Goal: Task Accomplishment & Management: Complete application form

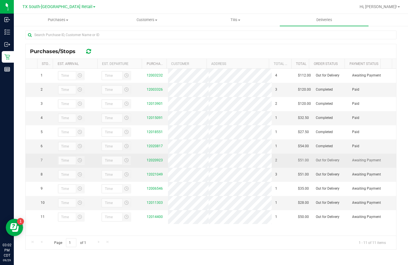
scroll to position [7, 0]
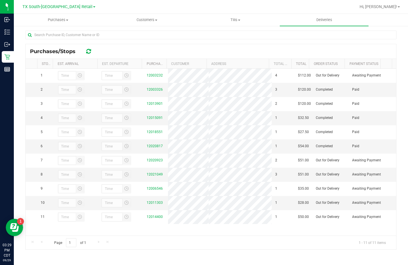
click at [93, 51] on div at bounding box center [88, 51] width 9 height 7
click at [88, 51] on icon at bounding box center [88, 51] width 5 height 6
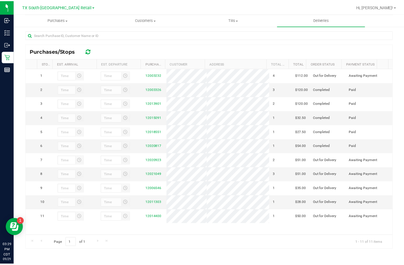
scroll to position [0, 0]
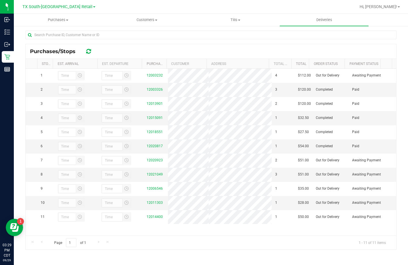
click at [185, 48] on div "Purchases/Stops" at bounding box center [211, 51] width 371 height 14
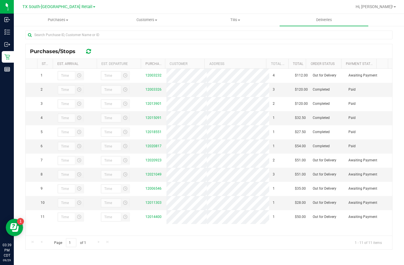
scroll to position [9, 0]
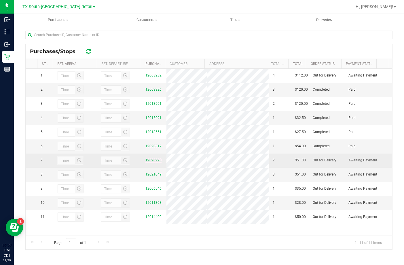
click at [156, 162] on link "12020923" at bounding box center [154, 160] width 16 height 4
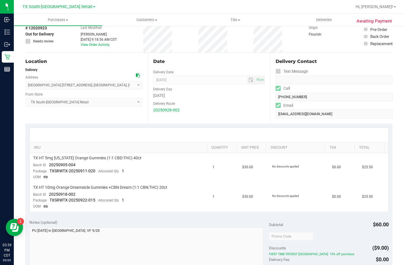
scroll to position [58, 0]
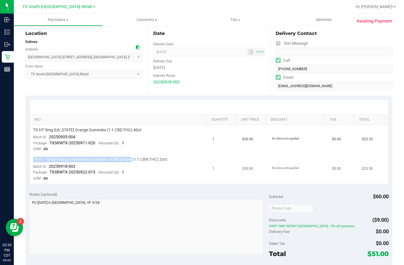
drag, startPoint x: 33, startPoint y: 156, endPoint x: 133, endPoint y: 162, distance: 100.7
click at [133, 162] on td "TX HT 10mg Orange Dreamsicle Gummies +CBN Dream (1:1 CBN:THC) 20ct Batch ID 202…" at bounding box center [120, 168] width 180 height 29
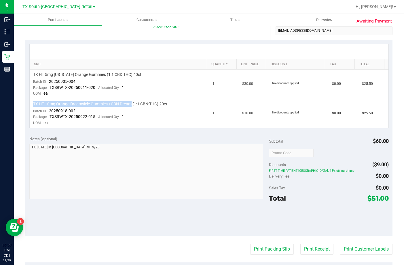
scroll to position [115, 0]
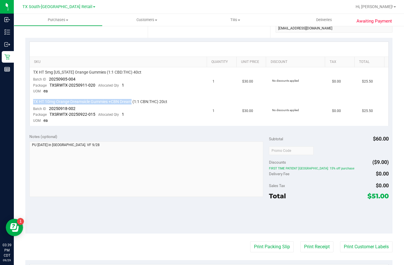
drag, startPoint x: 267, startPoint y: 165, endPoint x: 339, endPoint y: 166, distance: 72.4
click at [339, 166] on div "Subtotal $60.00 Discounts ($9.00) FIRST TIME PATIENT TX: 15% off purchase Deliv…" at bounding box center [329, 181] width 120 height 96
click at [339, 166] on span "FIRST TIME PATIENT [GEOGRAPHIC_DATA]: 15% off purchase" at bounding box center [329, 168] width 120 height 4
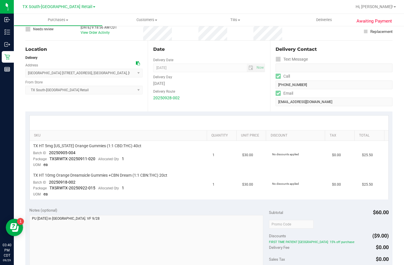
scroll to position [0, 0]
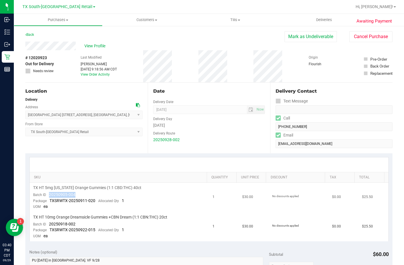
drag, startPoint x: 86, startPoint y: 192, endPoint x: 46, endPoint y: 192, distance: 40.3
click at [46, 192] on td "TX HT 5mg [US_STATE] Orange Gummies (1:1 CBD:THC) 40ct Batch ID 20250905-004 Pa…" at bounding box center [120, 196] width 180 height 29
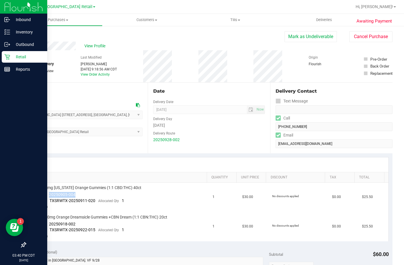
copy span "20250905-004"
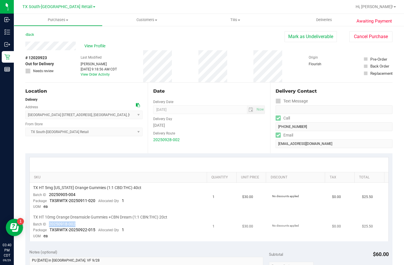
drag, startPoint x: 76, startPoint y: 220, endPoint x: 49, endPoint y: 223, distance: 27.5
click at [49, 223] on td "TX HT 10mg Orange Dreamsicle Gummies +CBN Dream (1:1 CBN:THC) 20ct Batch ID 202…" at bounding box center [120, 226] width 180 height 29
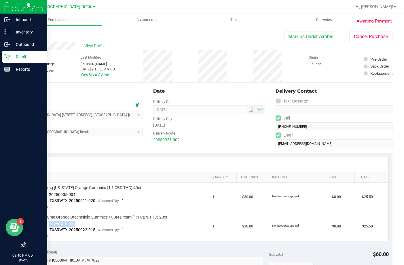
copy span "20250918-002"
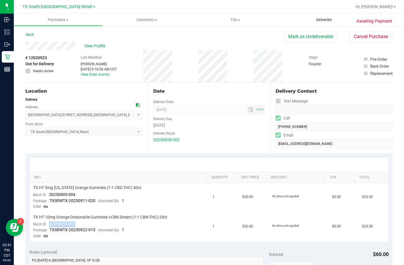
click at [333, 18] on span "Deliveries" at bounding box center [324, 19] width 31 height 5
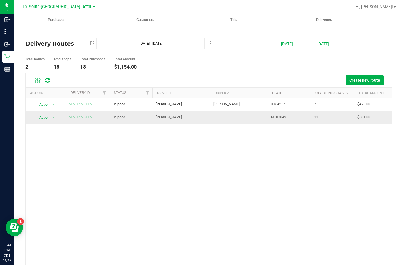
click at [90, 118] on link "20250928-002" at bounding box center [80, 117] width 23 height 4
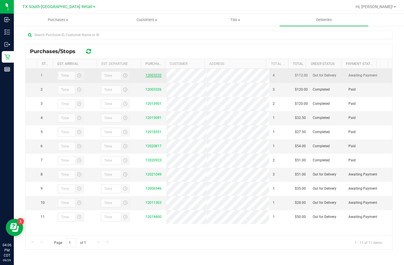
click at [153, 76] on link "12003232" at bounding box center [154, 75] width 16 height 4
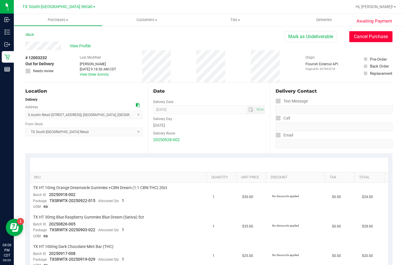
click at [369, 33] on button "Cancel Purchase" at bounding box center [371, 36] width 43 height 11
click at [75, 47] on span "View Profile" at bounding box center [81, 46] width 23 height 6
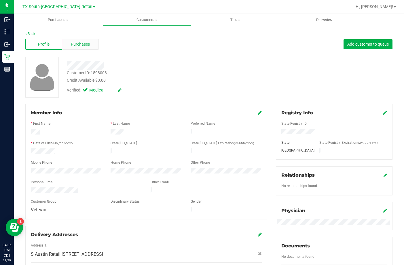
click at [73, 41] on span "Purchases" at bounding box center [80, 44] width 19 height 6
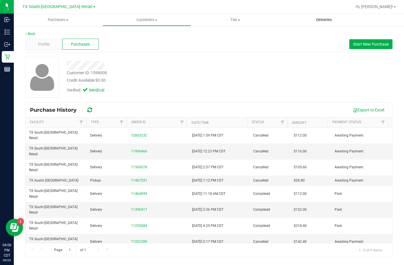
click at [324, 15] on uib-tab-heading "Deliveries" at bounding box center [324, 20] width 89 height 12
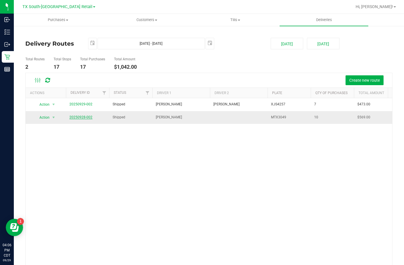
click at [82, 115] on link "20250928-002" at bounding box center [80, 117] width 23 height 4
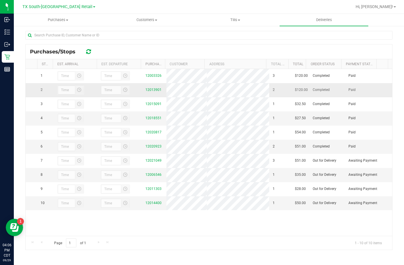
scroll to position [84, 0]
click at [217, 250] on div "Delivery Route ID 20250928-002 Delivery Date [DATE] Approx Time of Departure 5:…" at bounding box center [208, 106] width 367 height 293
click at [149, 176] on link "12006546" at bounding box center [154, 174] width 16 height 4
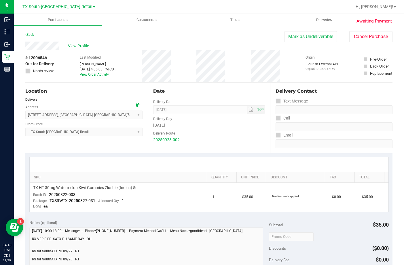
click at [80, 46] on span "View Profile" at bounding box center [79, 46] width 23 height 6
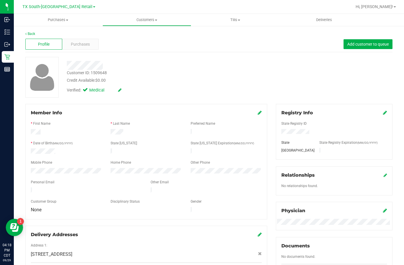
drag, startPoint x: 89, startPoint y: 187, endPoint x: 30, endPoint y: 185, distance: 58.5
click at [30, 187] on div at bounding box center [87, 190] width 120 height 7
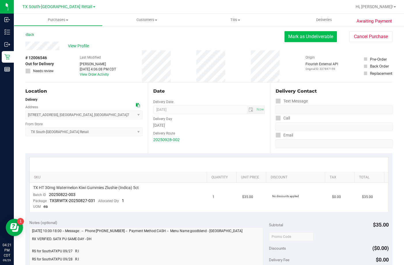
click at [308, 35] on button "Mark as Undeliverable" at bounding box center [311, 36] width 52 height 11
click at [308, 39] on button "Mark as Packed" at bounding box center [315, 36] width 43 height 11
click at [314, 37] on button "Send Back to Created" at bounding box center [311, 36] width 51 height 11
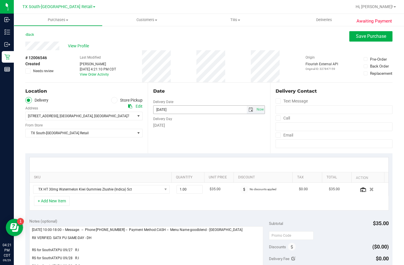
click at [249, 110] on span "select" at bounding box center [251, 109] width 5 height 5
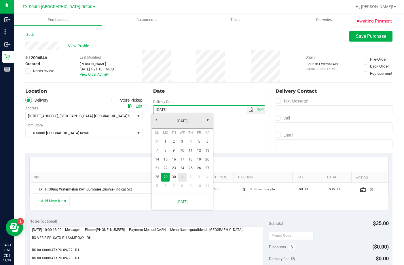
click at [184, 176] on link "1" at bounding box center [182, 176] width 8 height 9
type input "[DATE]"
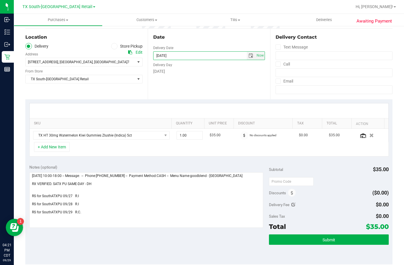
scroll to position [115, 0]
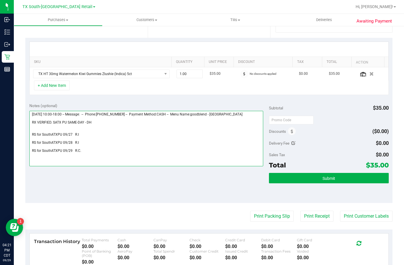
drag, startPoint x: 88, startPoint y: 154, endPoint x: 31, endPoint y: 151, distance: 57.1
click at [31, 151] on textarea at bounding box center [146, 138] width 234 height 55
click at [84, 141] on textarea at bounding box center [146, 138] width 234 height 55
drag, startPoint x: 78, startPoint y: 141, endPoint x: 31, endPoint y: 141, distance: 47.6
click at [31, 141] on textarea at bounding box center [146, 138] width 234 height 55
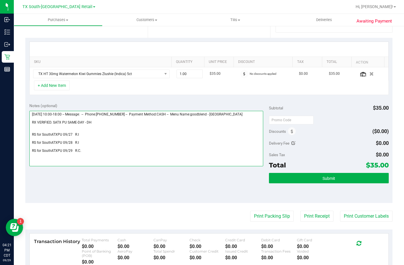
click at [38, 161] on textarea at bounding box center [146, 138] width 234 height 55
click at [94, 157] on textarea at bounding box center [146, 138] width 234 height 55
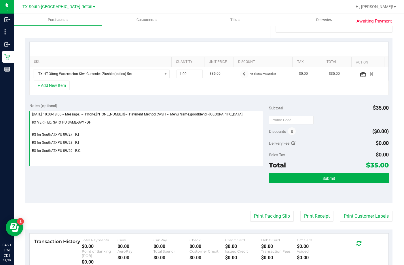
click at [96, 157] on textarea at bounding box center [146, 138] width 234 height 55
paste textarea "RS for SouthATXPU 09/28 R.I"
type textarea "[DATE] 10:00-18:00 -- Message: -- Phone:[PHONE_NUMBER] -- Payment Method:CASH -…"
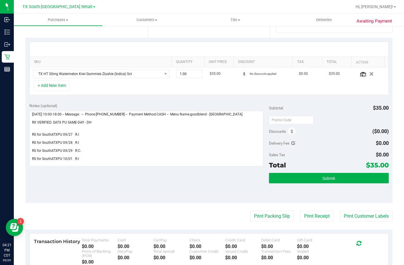
click at [123, 177] on div "Notes (optional) Subtotal $35.00 Discounts ($0.00) Delivery Fee $0.00 Sales Tax…" at bounding box center [208, 151] width 367 height 104
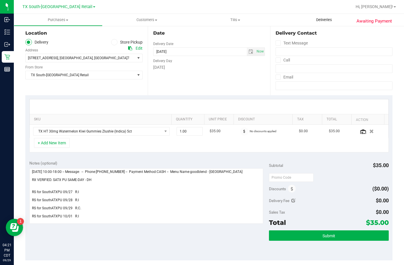
scroll to position [0, 0]
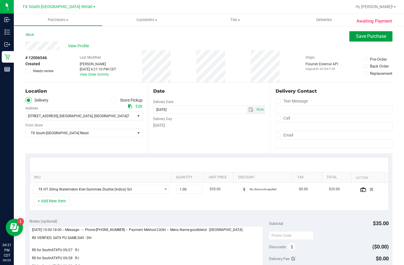
click at [356, 34] on span "Save Purchase" at bounding box center [371, 35] width 30 height 5
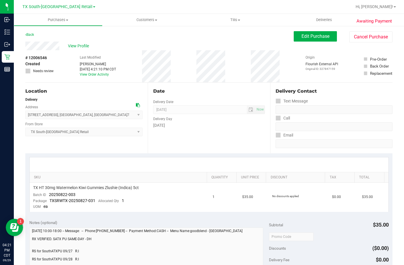
scroll to position [173, 0]
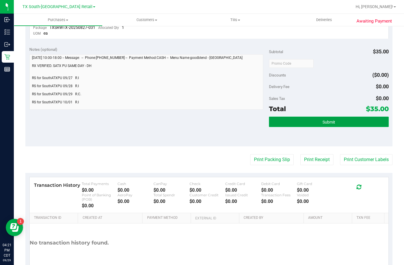
click at [290, 121] on button "Submit" at bounding box center [329, 121] width 120 height 10
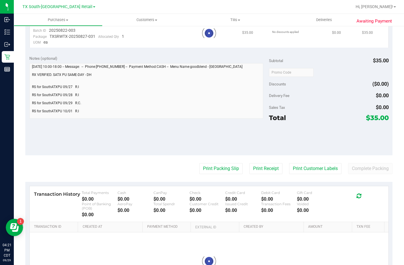
scroll to position [0, 0]
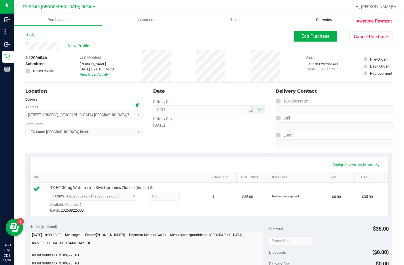
click at [321, 22] on span "Deliveries" at bounding box center [324, 19] width 31 height 5
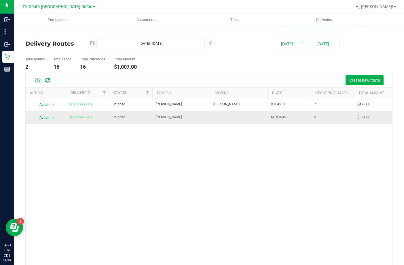
click at [78, 117] on link "20250928-002" at bounding box center [80, 117] width 23 height 4
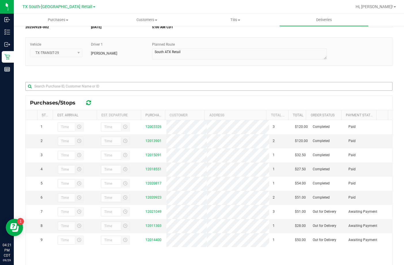
scroll to position [84, 0]
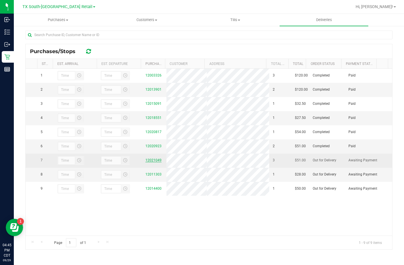
click at [146, 162] on link "12021049" at bounding box center [154, 160] width 16 height 4
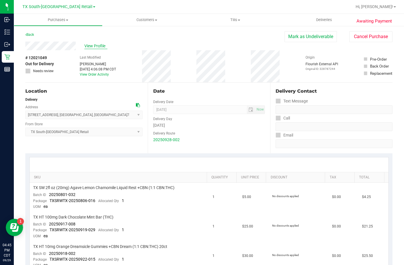
click at [89, 44] on span "View Profile" at bounding box center [95, 46] width 23 height 6
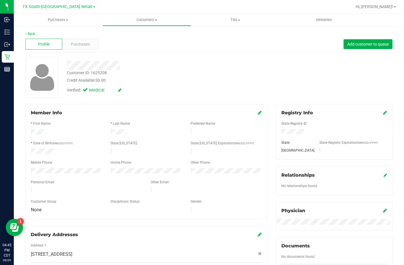
click at [89, 44] on span "Purchases" at bounding box center [80, 44] width 19 height 6
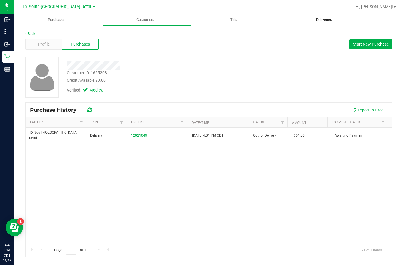
click at [329, 14] on uib-tab-heading "Deliveries" at bounding box center [324, 20] width 89 height 12
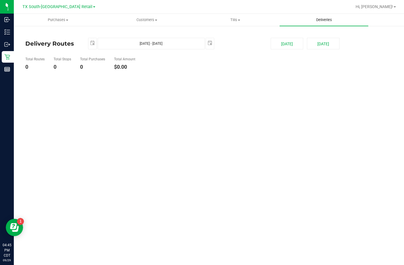
click at [327, 20] on span "Deliveries" at bounding box center [324, 19] width 31 height 5
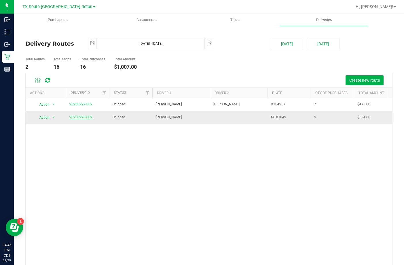
click at [80, 118] on link "20250928-002" at bounding box center [80, 117] width 23 height 4
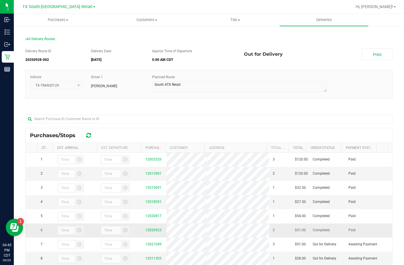
scroll to position [84, 0]
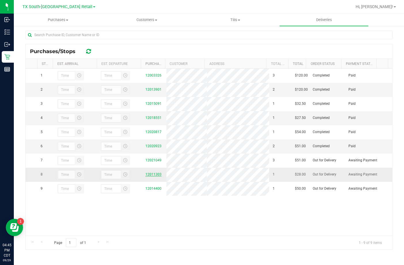
click at [152, 176] on link "12011303" at bounding box center [154, 174] width 16 height 4
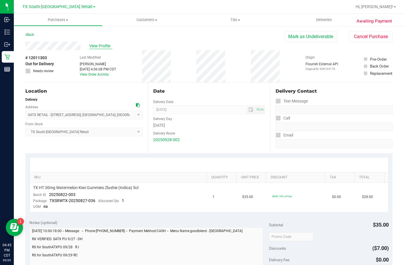
click at [105, 46] on span "View Profile" at bounding box center [100, 46] width 23 height 6
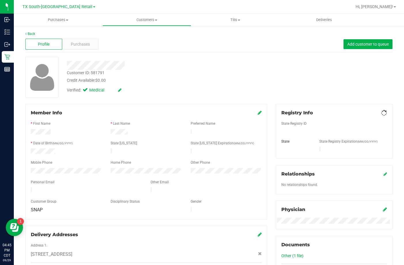
click at [83, 53] on div "Back Profile Purchases Add customer to queue Customer ID: 581791 Credit Availab…" at bounding box center [208, 227] width 367 height 392
click at [86, 45] on span "Purchases" at bounding box center [80, 44] width 19 height 6
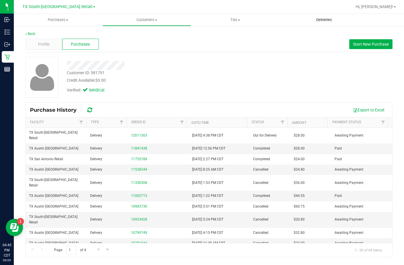
click at [332, 15] on uib-tab-heading "Deliveries" at bounding box center [324, 20] width 89 height 12
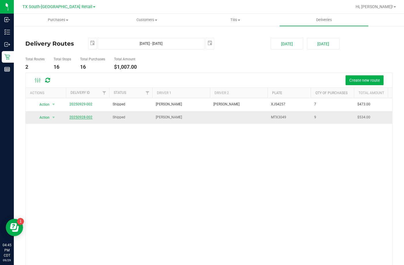
click at [79, 117] on link "20250928-002" at bounding box center [80, 117] width 23 height 4
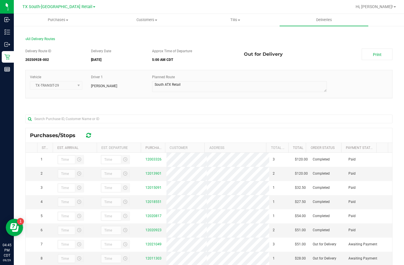
scroll to position [84, 0]
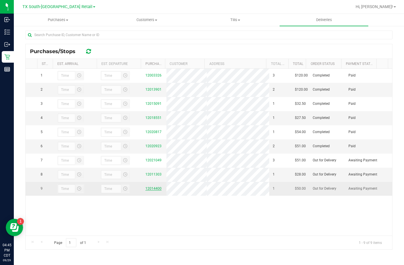
click at [152, 190] on link "12014400" at bounding box center [154, 188] width 16 height 4
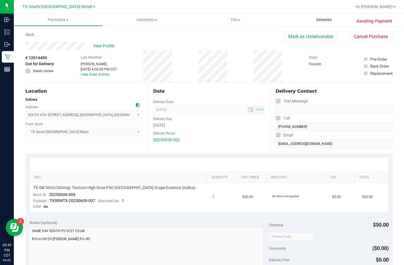
click at [315, 20] on span "Deliveries" at bounding box center [324, 19] width 31 height 5
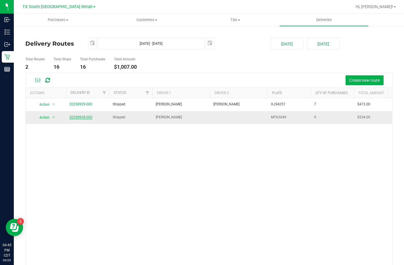
click at [84, 117] on link "20250928-002" at bounding box center [80, 117] width 23 height 4
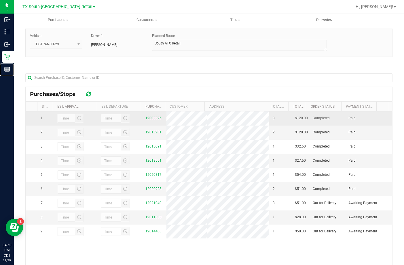
scroll to position [84, 0]
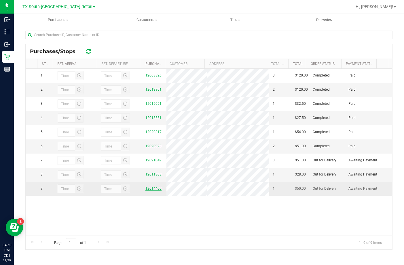
click at [149, 190] on link "12014400" at bounding box center [154, 188] width 16 height 4
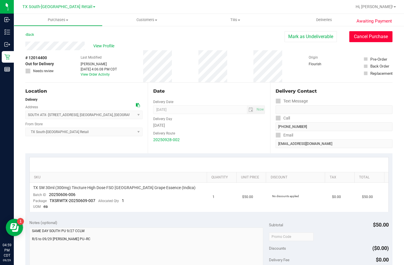
click at [351, 38] on button "Cancel Purchase" at bounding box center [371, 36] width 43 height 11
click at [115, 49] on span "View Profile" at bounding box center [104, 46] width 23 height 6
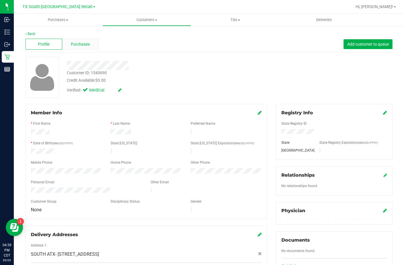
click at [82, 46] on span "Purchases" at bounding box center [80, 44] width 19 height 6
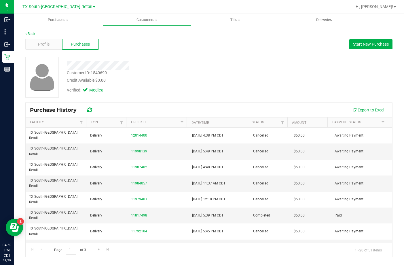
click at [332, 27] on div "Back Profile Purchases Start New Purchase Customer ID: 1540690 Credit Available…" at bounding box center [209, 143] width 390 height 237
click at [330, 22] on span "Deliveries" at bounding box center [324, 19] width 31 height 5
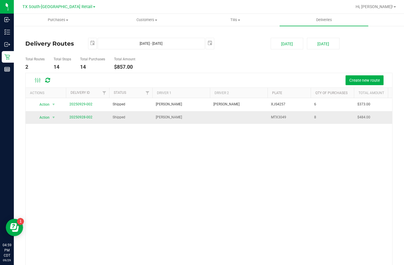
click at [86, 121] on td "20250928-002" at bounding box center [87, 117] width 43 height 13
click at [88, 116] on span "20250928-002" at bounding box center [80, 116] width 23 height 5
click at [88, 116] on link "20250928-002" at bounding box center [80, 117] width 23 height 4
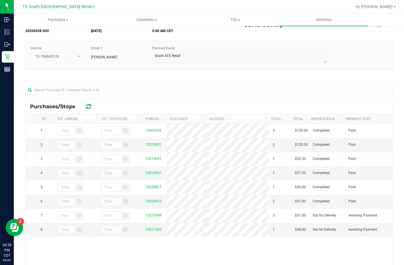
scroll to position [84, 0]
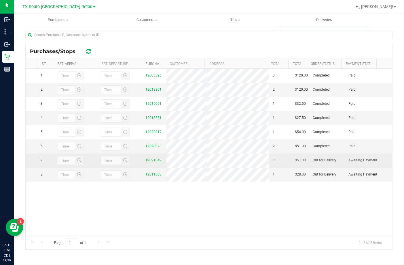
click at [154, 162] on link "12021049" at bounding box center [154, 160] width 16 height 4
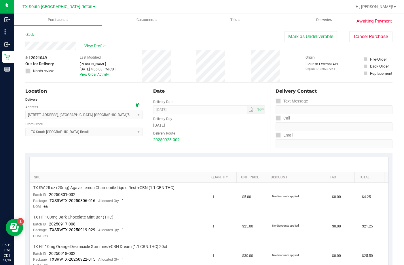
click at [86, 47] on span "View Profile" at bounding box center [95, 46] width 23 height 6
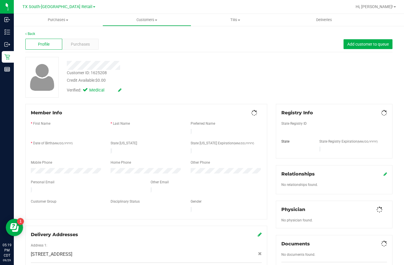
click at [77, 51] on div "Profile Purchases Add customer to queue" at bounding box center [208, 44] width 367 height 16
click at [82, 41] on div "Purchases" at bounding box center [80, 44] width 37 height 11
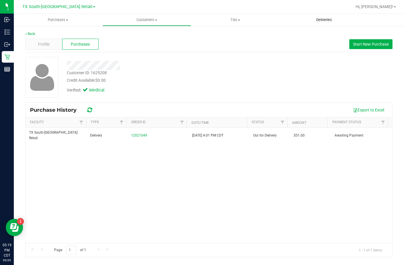
click at [323, 16] on uib-tab-heading "Deliveries" at bounding box center [324, 20] width 89 height 12
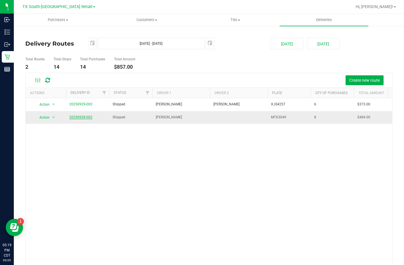
click at [76, 118] on link "20250928-002" at bounding box center [80, 117] width 23 height 4
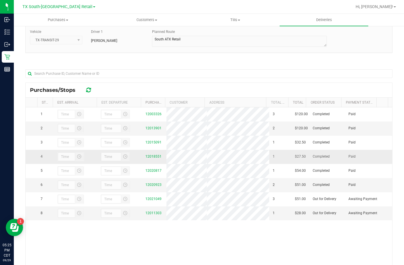
scroll to position [84, 0]
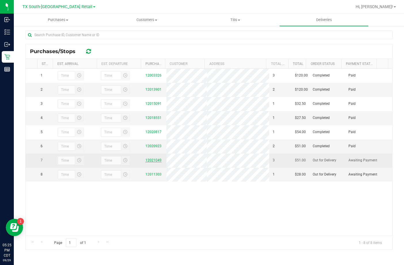
click at [148, 162] on link "12021049" at bounding box center [154, 160] width 16 height 4
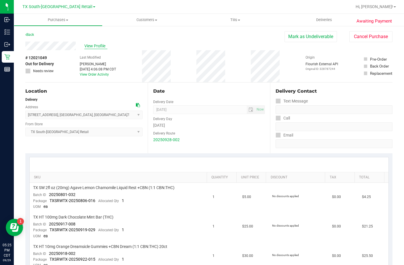
click at [88, 47] on span "View Profile" at bounding box center [95, 46] width 23 height 6
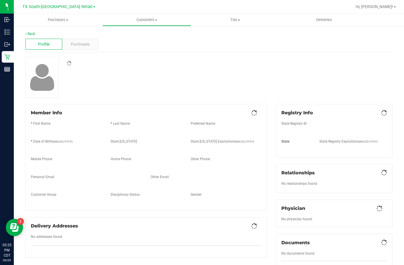
click at [89, 45] on div "Purchases" at bounding box center [80, 44] width 37 height 11
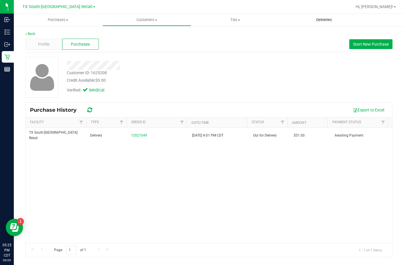
click at [309, 20] on span "Deliveries" at bounding box center [324, 19] width 31 height 5
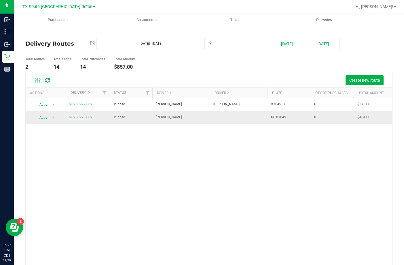
click at [82, 116] on link "20250928-002" at bounding box center [80, 117] width 23 height 4
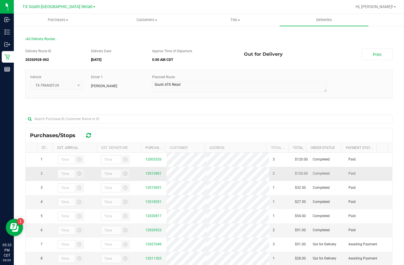
scroll to position [84, 0]
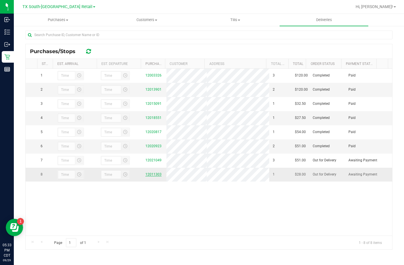
click at [150, 176] on link "12011303" at bounding box center [154, 174] width 16 height 4
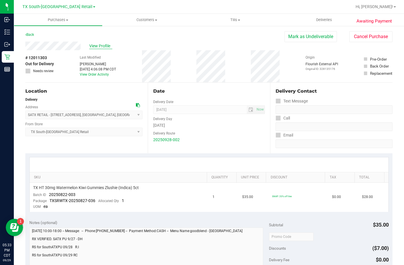
click at [101, 45] on span "View Profile" at bounding box center [100, 46] width 23 height 6
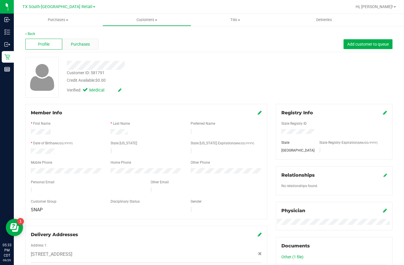
click at [89, 48] on div "Purchases" at bounding box center [80, 44] width 37 height 11
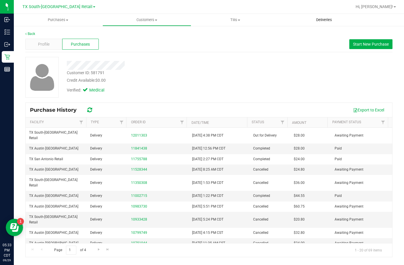
click at [314, 20] on span "Deliveries" at bounding box center [324, 19] width 31 height 5
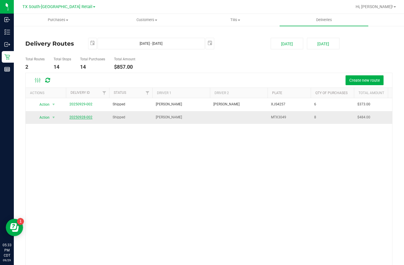
click at [75, 116] on link "20250928-002" at bounding box center [80, 117] width 23 height 4
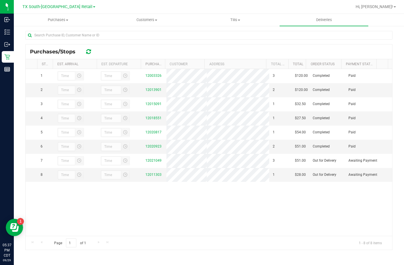
scroll to position [84, 0]
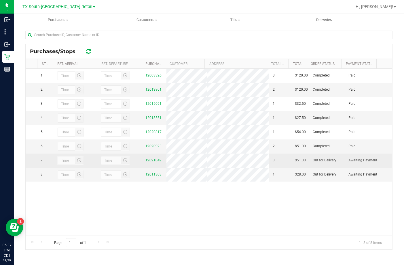
click at [153, 162] on link "12021049" at bounding box center [154, 160] width 16 height 4
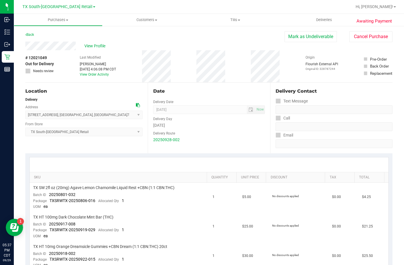
scroll to position [115, 0]
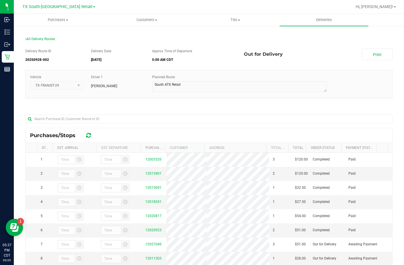
scroll to position [84, 0]
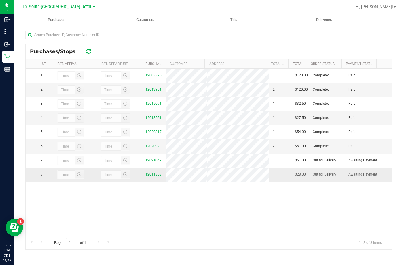
click at [153, 176] on link "12011303" at bounding box center [154, 174] width 16 height 4
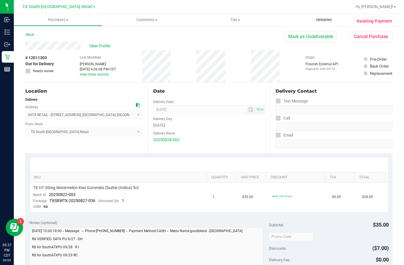
click at [300, 17] on uib-tab-heading "Deliveries" at bounding box center [324, 20] width 89 height 12
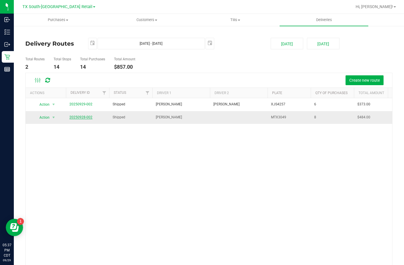
click at [88, 117] on link "20250928-002" at bounding box center [80, 117] width 23 height 4
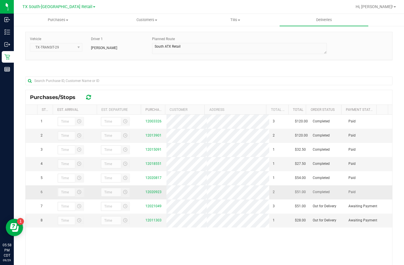
scroll to position [84, 0]
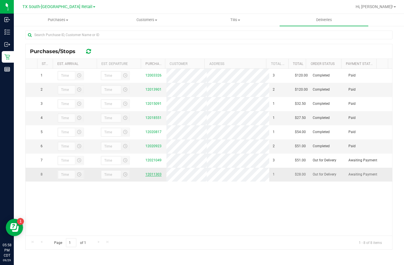
click at [147, 176] on link "12011303" at bounding box center [154, 174] width 16 height 4
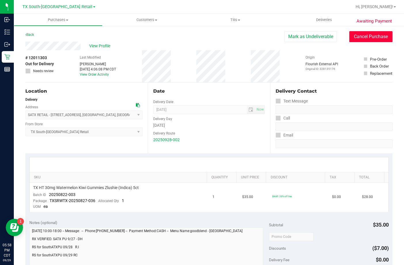
click at [365, 33] on button "Cancel Purchase" at bounding box center [371, 36] width 43 height 11
click at [320, 23] on uib-tab-heading "Deliveries" at bounding box center [324, 20] width 89 height 12
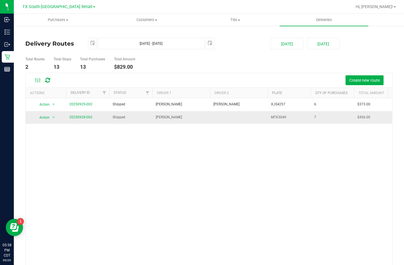
click at [80, 114] on span "20250928-002" at bounding box center [80, 116] width 23 height 5
click at [80, 117] on link "20250928-002" at bounding box center [80, 117] width 23 height 4
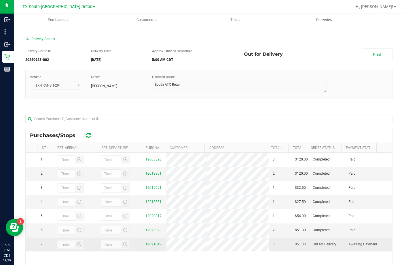
click at [148, 246] on link "12021049" at bounding box center [154, 244] width 16 height 4
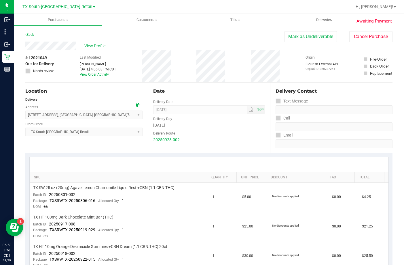
click at [94, 46] on span "View Profile" at bounding box center [95, 46] width 23 height 6
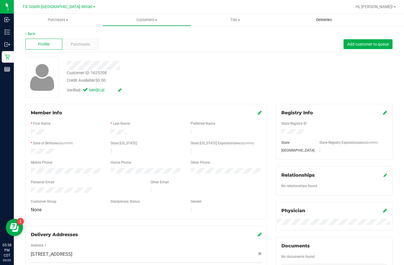
click at [332, 17] on span "Deliveries" at bounding box center [324, 19] width 31 height 5
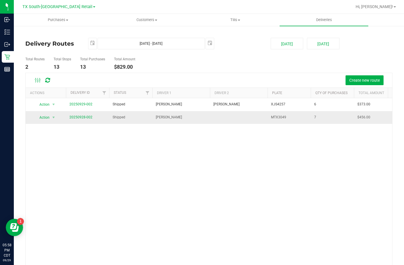
click at [75, 115] on span "20250928-002" at bounding box center [80, 116] width 23 height 5
click at [76, 117] on link "20250928-002" at bounding box center [80, 117] width 23 height 4
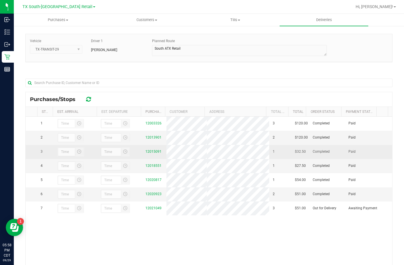
scroll to position [84, 0]
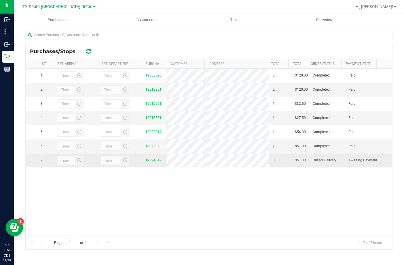
click at [148, 167] on td "12021049" at bounding box center [154, 160] width 24 height 14
click at [148, 163] on div "12021049" at bounding box center [155, 159] width 18 height 5
click at [148, 162] on link "12021049" at bounding box center [154, 160] width 16 height 4
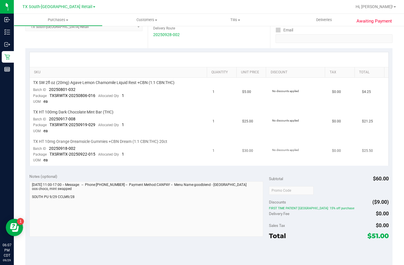
scroll to position [115, 0]
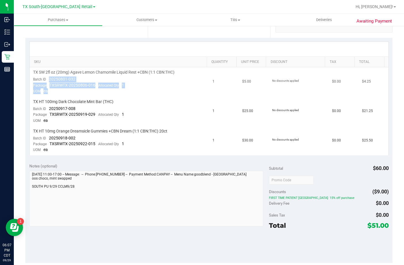
drag, startPoint x: 45, startPoint y: 81, endPoint x: 88, endPoint y: 89, distance: 43.6
click at [88, 89] on td "TX SW 2fl oz (20mg) Agave Lemon Chamomile Liquid Rest +CBN (1:1 CBN:THC) Batch …" at bounding box center [120, 81] width 180 height 29
drag, startPoint x: 46, startPoint y: 135, endPoint x: 87, endPoint y: 140, distance: 41.9
click at [87, 140] on td "TX HT 10mg Orange Dreamsicle Gummies +CBN Dream (1:1 CBN:THC) 20ct Batch ID 202…" at bounding box center [120, 140] width 180 height 29
drag, startPoint x: 49, startPoint y: 107, endPoint x: 83, endPoint y: 107, distance: 34.0
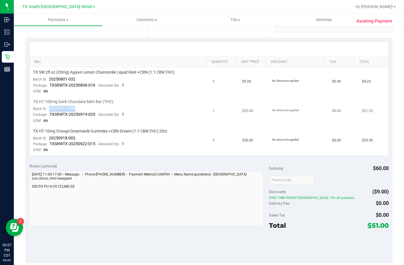
click at [83, 107] on td "TX HT 100mg Dark Chocolate Mint Bar (THC) Batch ID 20250917-008 Package TXSRWTX…" at bounding box center [120, 111] width 180 height 29
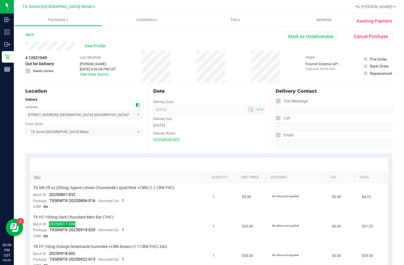
scroll to position [86, 0]
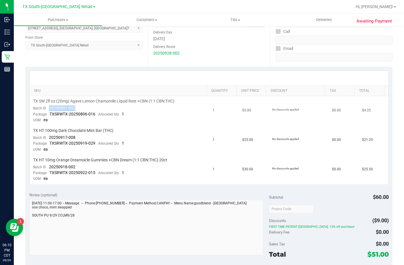
drag, startPoint x: 77, startPoint y: 108, endPoint x: 47, endPoint y: 110, distance: 29.4
click at [47, 110] on td "TX SW 2fl oz (20mg) Agave Lemon Chamomile Liquid Rest +CBN (1:1 CBN:THC) Batch …" at bounding box center [120, 110] width 180 height 29
drag, startPoint x: 77, startPoint y: 165, endPoint x: 48, endPoint y: 168, distance: 28.7
click at [48, 168] on td "TX HT 10mg Orange Dreamsicle Gummies +CBN Dream (1:1 CBN:THC) 20ct Batch ID 202…" at bounding box center [120, 169] width 180 height 29
click at [318, 18] on span "Deliveries" at bounding box center [324, 19] width 31 height 5
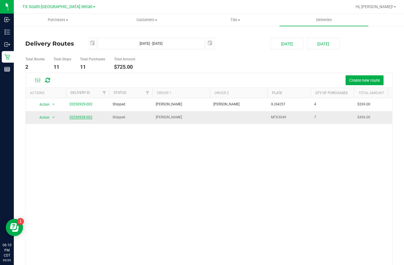
click at [84, 116] on link "20250928-002" at bounding box center [80, 117] width 23 height 4
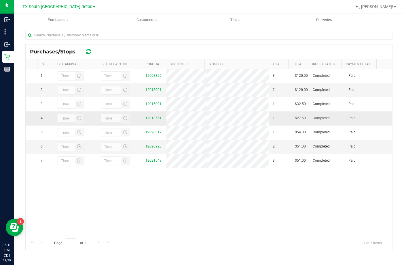
scroll to position [84, 0]
click at [312, 22] on span "Deliveries" at bounding box center [324, 19] width 31 height 5
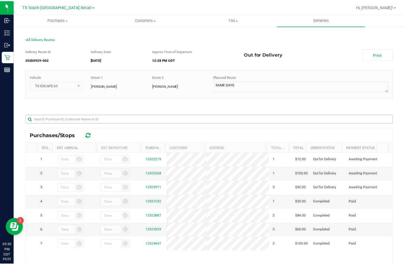
scroll to position [58, 0]
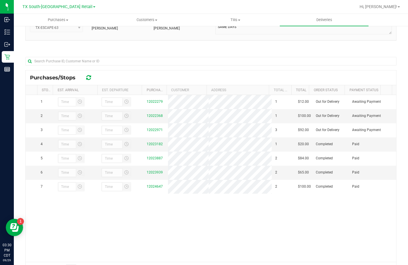
click at [155, 56] on div at bounding box center [210, 61] width 371 height 18
click at [154, 49] on div "Delivery Route ID 20250929-002 Delivery Date 09/29/2025 Approx Time of Departur…" at bounding box center [210, 132] width 371 height 293
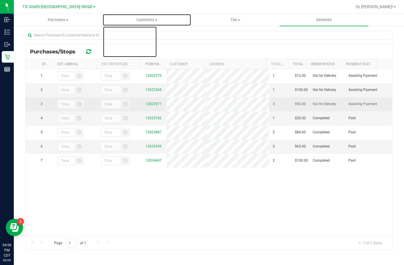
scroll to position [84, 0]
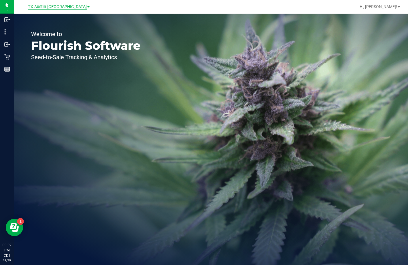
click at [58, 8] on span "TX Austin [GEOGRAPHIC_DATA]" at bounding box center [57, 6] width 59 height 5
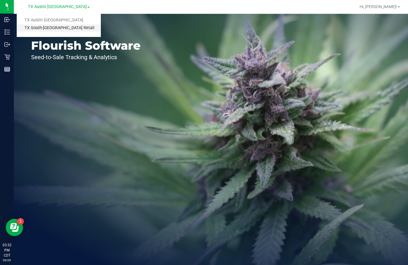
click at [59, 30] on link "TX South-[GEOGRAPHIC_DATA] Retail" at bounding box center [59, 28] width 84 height 8
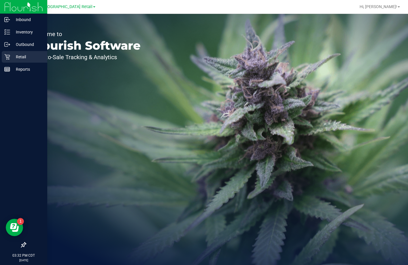
click at [12, 56] on p "Retail" at bounding box center [27, 56] width 35 height 7
click at [12, 69] on p "Reports" at bounding box center [27, 69] width 35 height 7
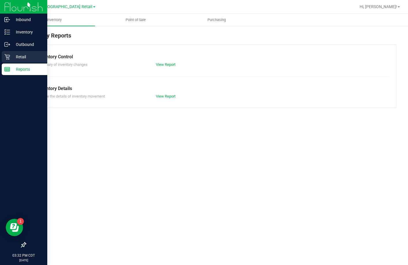
click at [7, 52] on div "Retail" at bounding box center [25, 57] width 46 height 12
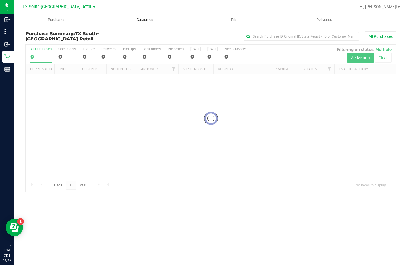
click at [131, 18] on span "Customers" at bounding box center [147, 19] width 88 height 5
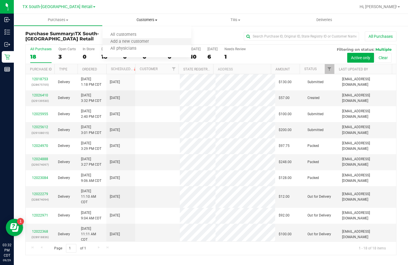
click at [129, 38] on li "Add a new customer" at bounding box center [147, 41] width 89 height 7
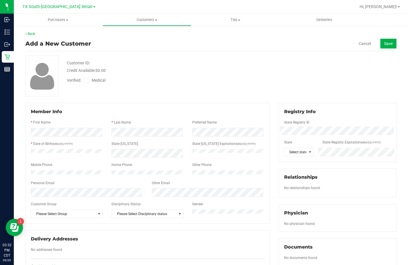
click at [38, 179] on div at bounding box center [148, 177] width 234 height 5
click at [299, 151] on span "Select state" at bounding box center [295, 152] width 22 height 8
click at [286, 62] on div "Customer ID: Credit Available: $0.00 Verified: Medical" at bounding box center [211, 76] width 380 height 41
click at [94, 79] on span "Medical" at bounding box center [100, 80] width 16 height 6
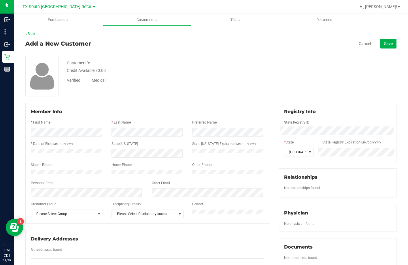
click at [0, 0] on input "Medical" at bounding box center [0, 0] width 0 height 0
click at [386, 43] on span "Save" at bounding box center [388, 43] width 9 height 5
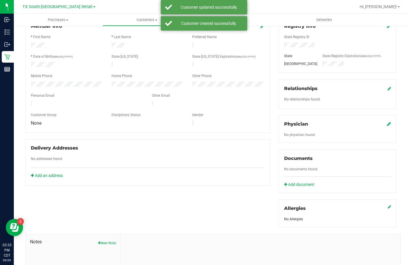
scroll to position [115, 0]
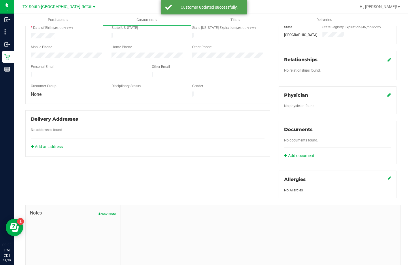
click at [387, 93] on icon at bounding box center [389, 95] width 4 height 5
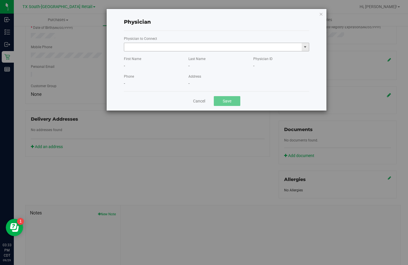
click at [179, 48] on input "text" at bounding box center [213, 47] width 178 height 8
click at [151, 54] on li "Matthew Brimberry" at bounding box center [216, 56] width 185 height 9
type input "Matthew Brimberry"
click at [236, 99] on button "Save" at bounding box center [227, 101] width 27 height 10
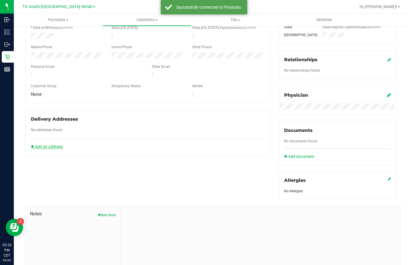
click at [58, 144] on link "Add an address" at bounding box center [47, 146] width 32 height 5
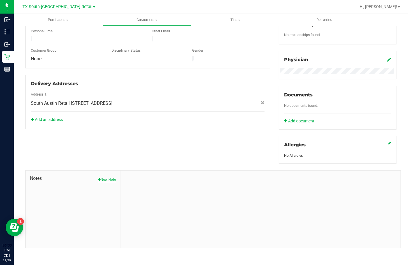
scroll to position [152, 0]
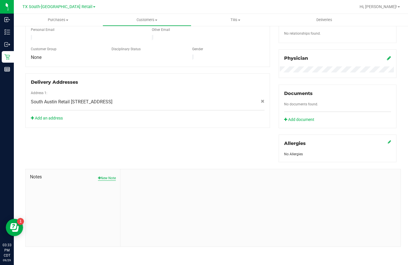
click at [107, 178] on button "New Note" at bounding box center [107, 177] width 18 height 5
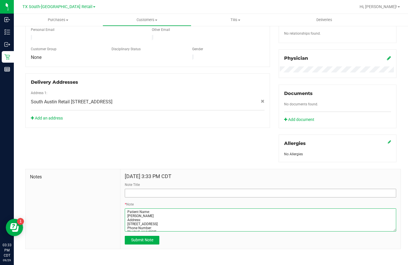
type textarea "Patient Name: Samuel Glover Address: 614 S 1ST ST APT. 217 Austin, TX, 78704 Ph…"
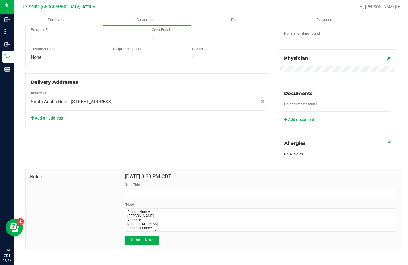
click at [137, 194] on input "Note Title" at bounding box center [260, 192] width 271 height 9
type input "[PERSON_NAME] Profile"
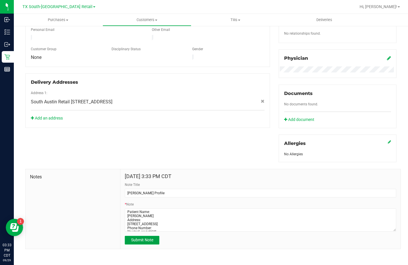
click at [133, 237] on button "Submit Note" at bounding box center [142, 239] width 35 height 9
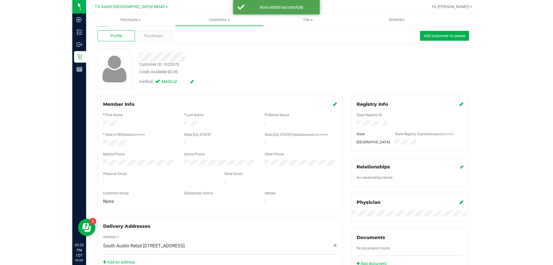
scroll to position [8, 0]
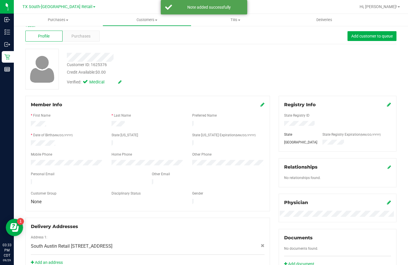
click at [262, 102] on div "Member Info * First Name * Last Name Preferred Name * Date of Birth (MM/DD/YYYY…" at bounding box center [147, 153] width 245 height 115
click at [261, 103] on icon at bounding box center [263, 104] width 4 height 5
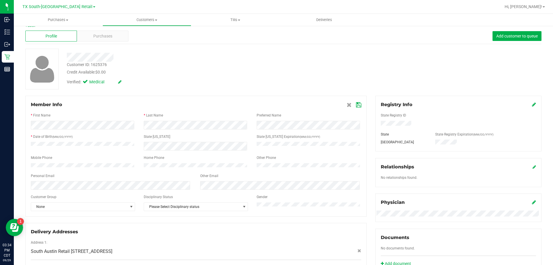
click at [357, 103] on icon at bounding box center [358, 105] width 5 height 5
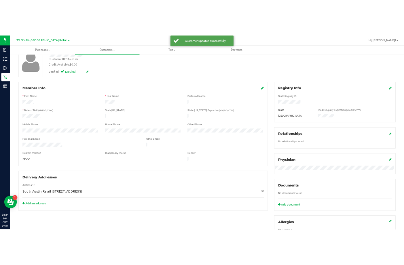
scroll to position [37, 0]
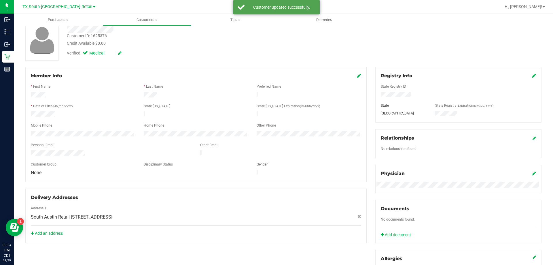
drag, startPoint x: 91, startPoint y: 149, endPoint x: 28, endPoint y: 148, distance: 63.4
click at [28, 150] on div at bounding box center [111, 153] width 169 height 7
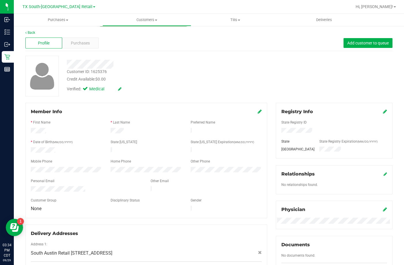
scroll to position [0, 0]
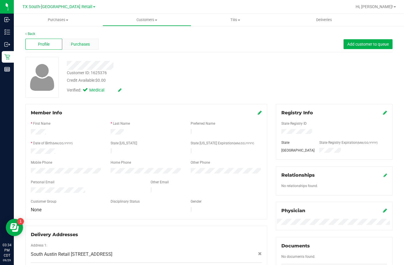
click at [89, 46] on span "Purchases" at bounding box center [80, 44] width 19 height 6
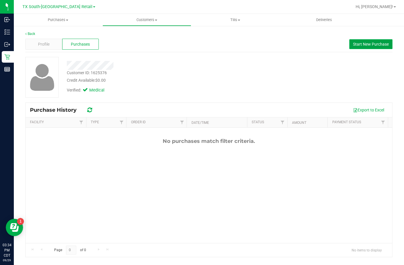
click at [354, 40] on button "Start New Purchase" at bounding box center [371, 44] width 43 height 10
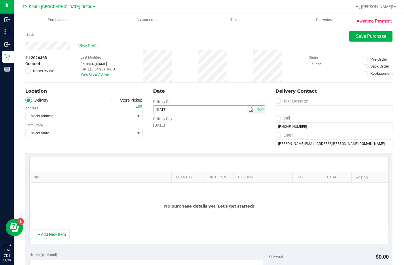
click at [249, 109] on span "select" at bounding box center [251, 109] width 5 height 5
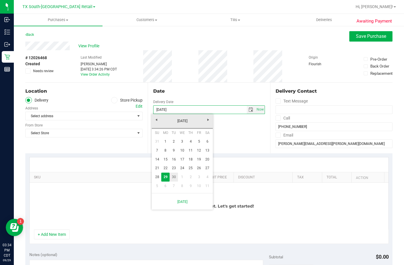
click at [175, 176] on link "30" at bounding box center [174, 176] width 8 height 9
type input "09/30/2025"
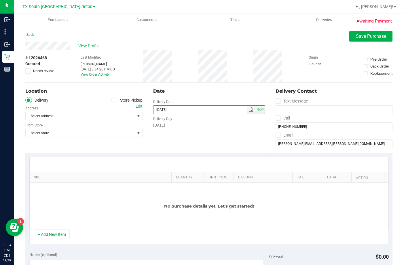
click at [209, 148] on div "Date Delivery Date 09/30/2025 Now 09/30/2025 03:34 PM Now Delivery Day Tuesday" at bounding box center [209, 117] width 122 height 71
click at [52, 115] on span "Select address" at bounding box center [78, 116] width 104 height 8
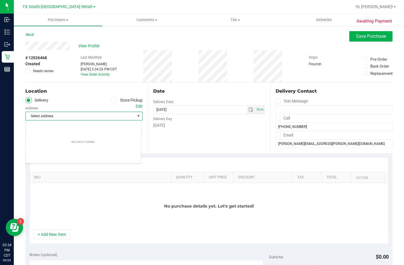
click at [137, 105] on div "Edit" at bounding box center [139, 106] width 7 height 6
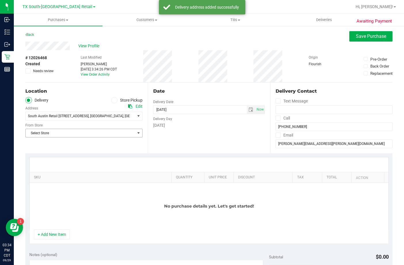
click at [53, 134] on span "Select Store" at bounding box center [81, 133] width 110 height 8
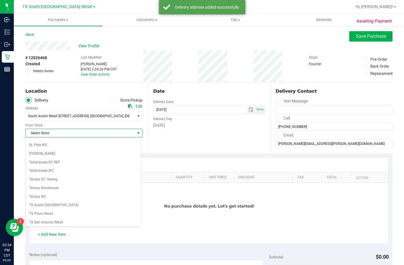
scroll to position [419, 0]
click at [46, 182] on li "TX San Antonio Retail" at bounding box center [83, 178] width 115 height 9
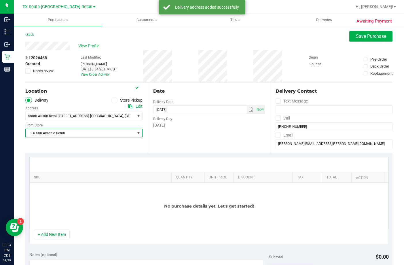
click at [70, 136] on span "TX San Antonio Retail" at bounding box center [81, 133] width 110 height 8
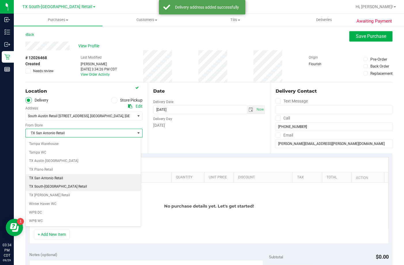
click at [53, 189] on li "TX South-[GEOGRAPHIC_DATA] Retail" at bounding box center [83, 186] width 115 height 9
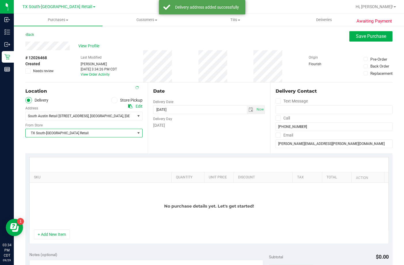
click at [90, 156] on div "SKU Quantity Unit Price Discount Tax Total Action No purchase details yet. Let'…" at bounding box center [208, 200] width 367 height 95
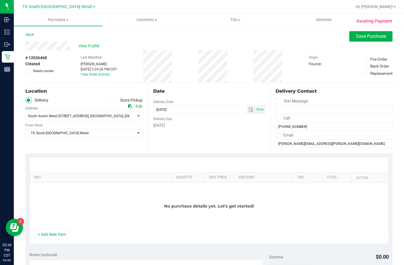
scroll to position [58, 0]
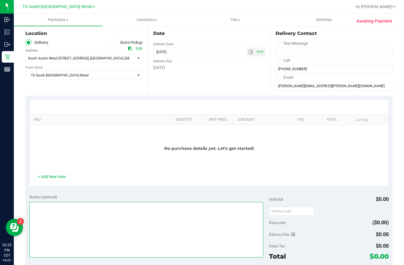
click at [51, 221] on textarea at bounding box center [146, 229] width 234 height 55
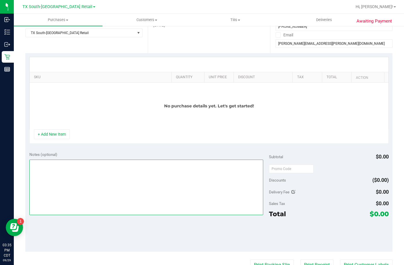
scroll to position [100, 0]
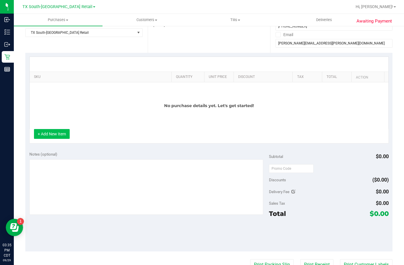
click at [61, 133] on button "+ Add New Item" at bounding box center [52, 134] width 36 height 10
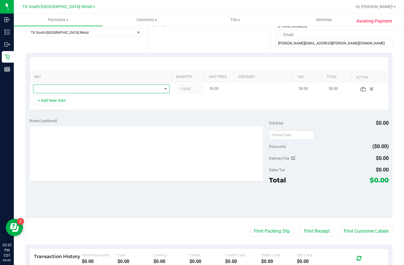
click at [76, 85] on span "NO DATA FOUND" at bounding box center [97, 89] width 129 height 8
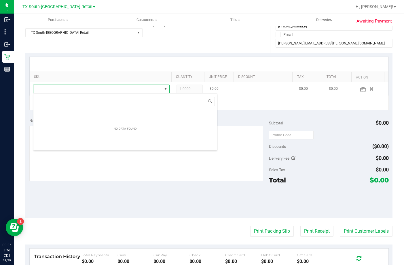
scroll to position [9, 133]
type input "soothe"
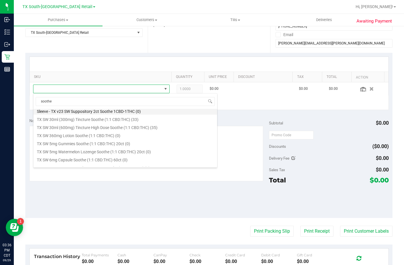
scroll to position [192, 0]
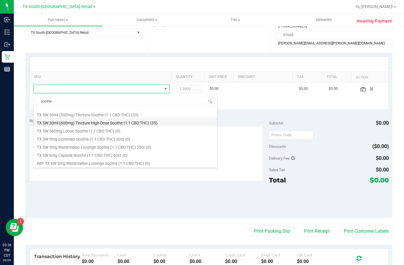
click at [94, 124] on li "TX SW 30ml (600mg) Tincture High Dose Soothe (1:1 CBD:THC) (35)" at bounding box center [125, 122] width 184 height 8
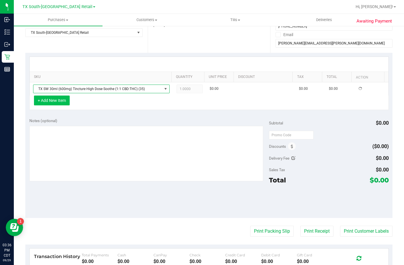
click at [50, 97] on button "+ Add New Item" at bounding box center [52, 100] width 36 height 10
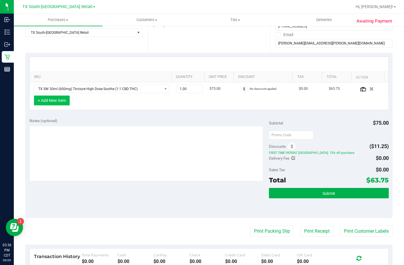
click at [61, 99] on button "+ Add New Item" at bounding box center [52, 100] width 36 height 10
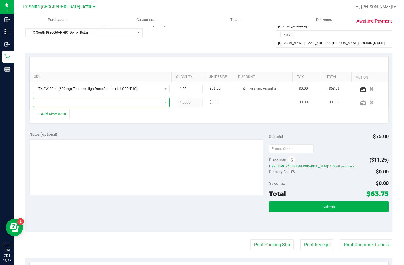
click at [58, 102] on span "NO DATA FOUND" at bounding box center [97, 102] width 129 height 8
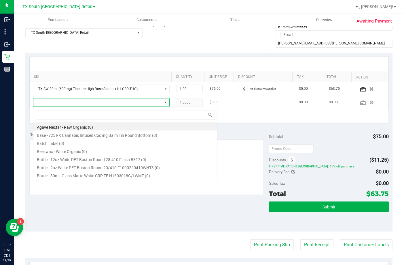
scroll to position [9, 133]
type input "tropical paradise"
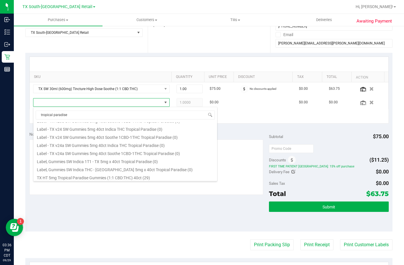
scroll to position [104, 0]
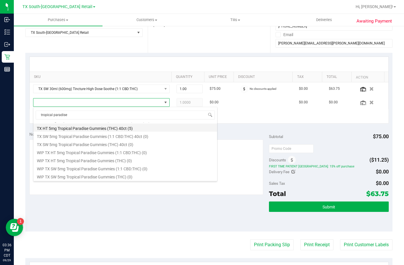
click at [99, 128] on li "TX HT 5mg Tropical Paradise Gummies (THC) 40ct (5)" at bounding box center [125, 127] width 184 height 8
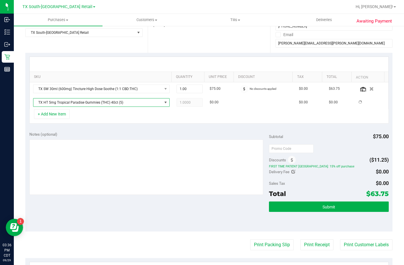
click at [126, 129] on div "Notes (optional) Subtotal $75.00 Discounts ($11.25) FIRST TIME PATIENT TX: 15% …" at bounding box center [208, 179] width 367 height 104
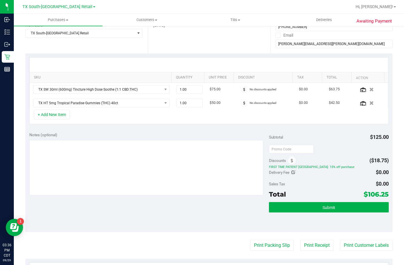
scroll to position [100, 0]
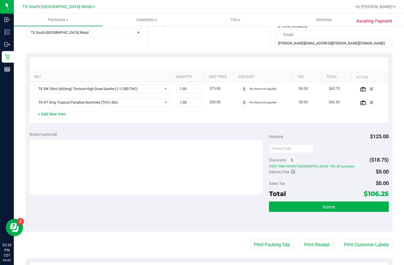
drag, startPoint x: 301, startPoint y: 164, endPoint x: 395, endPoint y: 197, distance: 100.3
click at [395, 197] on div "Awaiting Payment Back Save Purchase View Profile # 12026468 Created Needs revie…" at bounding box center [209, 153] width 390 height 456
click at [387, 195] on div "Notes (optional) Subtotal $125.00 Discounts ($18.75) FIRST TIME PATIENT TX: 15%…" at bounding box center [208, 179] width 367 height 104
drag, startPoint x: 266, startPoint y: 165, endPoint x: 350, endPoint y: 165, distance: 84.4
click at [350, 165] on span "FIRST TIME PATIENT [GEOGRAPHIC_DATA]: 15% off purchase" at bounding box center [329, 166] width 120 height 4
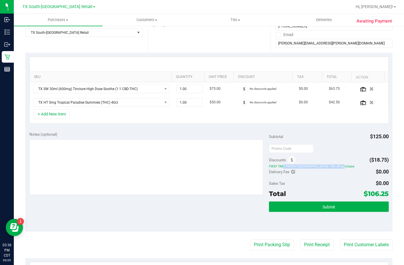
click at [344, 166] on span "FIRST TIME PATIENT [GEOGRAPHIC_DATA]: 15% off purchase" at bounding box center [329, 166] width 120 height 4
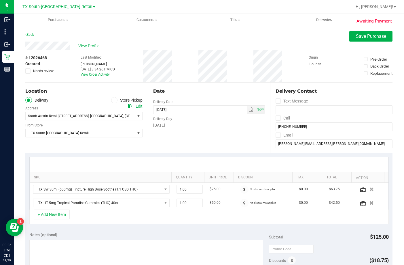
click at [169, 45] on div "View Profile" at bounding box center [208, 45] width 367 height 9
click at [268, 44] on div "View Profile" at bounding box center [208, 45] width 367 height 9
click at [369, 37] on span "Save Purchase" at bounding box center [371, 35] width 30 height 5
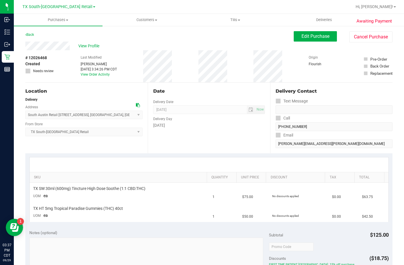
click at [289, 39] on div "Back Edit Purchase Cancel Purchase" at bounding box center [208, 36] width 367 height 10
click at [294, 39] on button "Edit Purchase" at bounding box center [315, 36] width 43 height 10
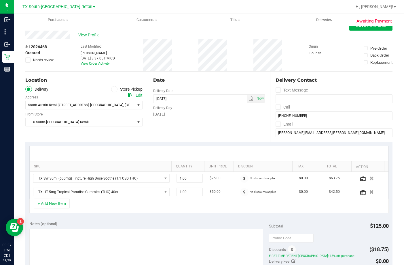
scroll to position [29, 0]
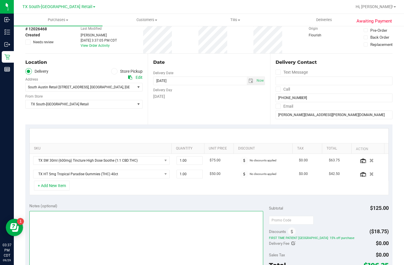
click at [90, 233] on textarea at bounding box center [146, 238] width 234 height 55
type textarea "Walk in pt, Conf Rx, Conf South ATXPU 09/30 R.I"
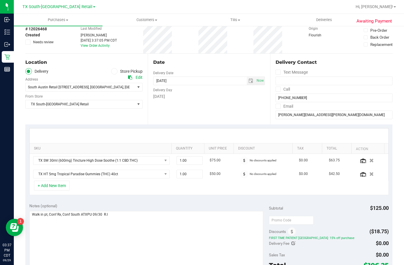
click at [256, 105] on div "Date Delivery Date 09/30/2025 Now 09/30/2025 07:00 AM Now Delivery Day Tuesday" at bounding box center [209, 89] width 122 height 71
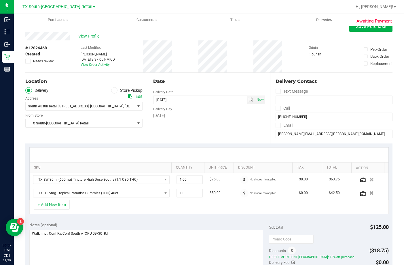
scroll to position [0, 0]
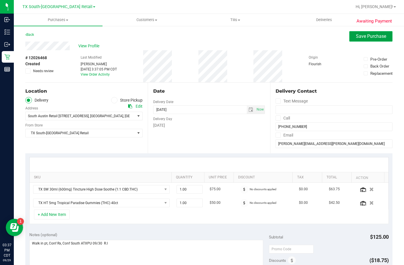
click at [364, 37] on span "Save Purchase" at bounding box center [371, 35] width 30 height 5
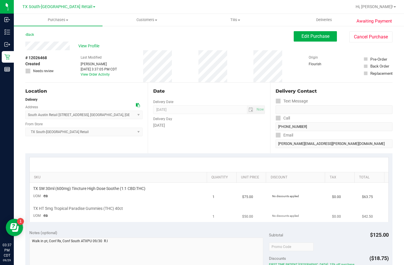
scroll to position [86, 0]
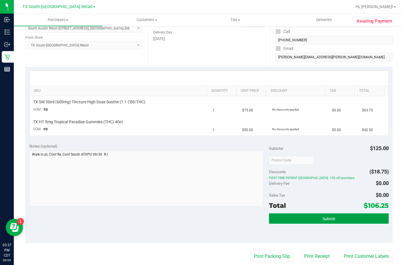
click at [311, 221] on button "Submit" at bounding box center [329, 218] width 120 height 10
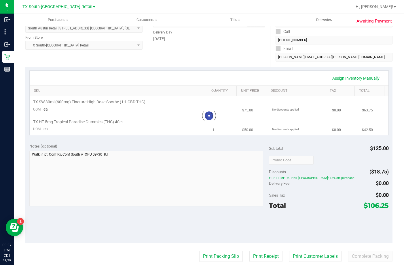
scroll to position [0, 0]
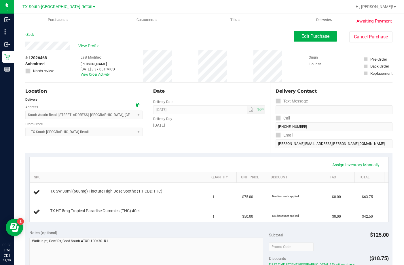
drag, startPoint x: 73, startPoint y: 47, endPoint x: 25, endPoint y: 45, distance: 47.9
click at [25, 45] on div "Awaiting Payment Back Edit Purchase Cancel Purchase View Profile # 12026468 Sub…" at bounding box center [209, 252] width 390 height 454
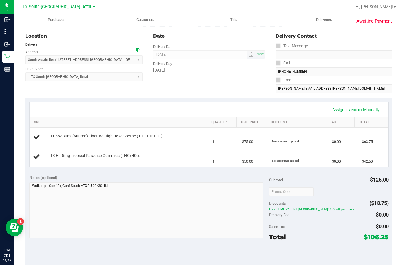
scroll to position [58, 0]
